Goal: Task Accomplishment & Management: Complete application form

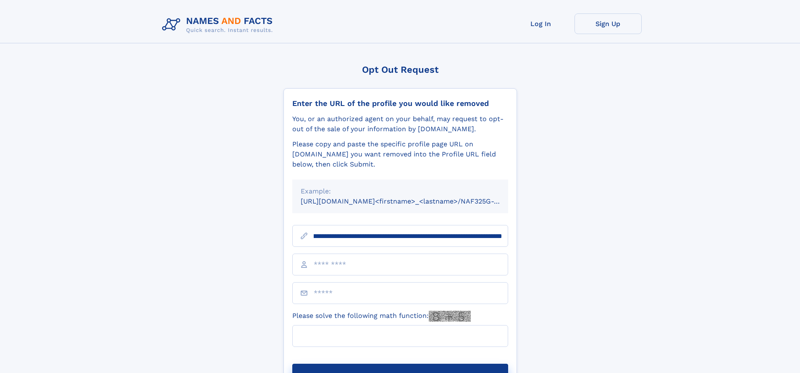
scroll to position [0, 116]
type input "**********"
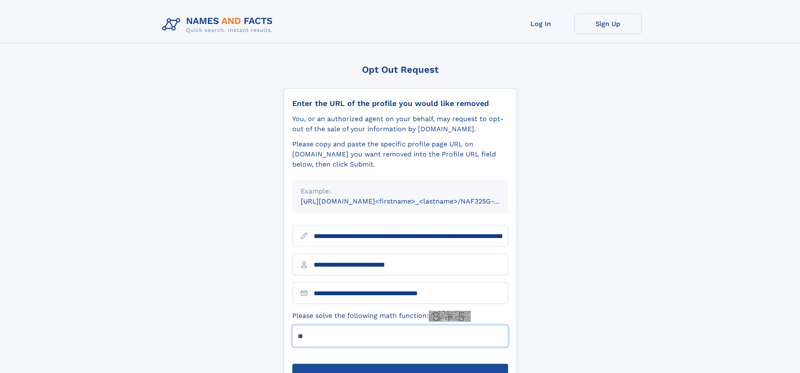
type input "**"
click at [400, 363] on button "Submit Opt Out Request" at bounding box center [400, 376] width 216 height 27
